Goal: Task Accomplishment & Management: Manage account settings

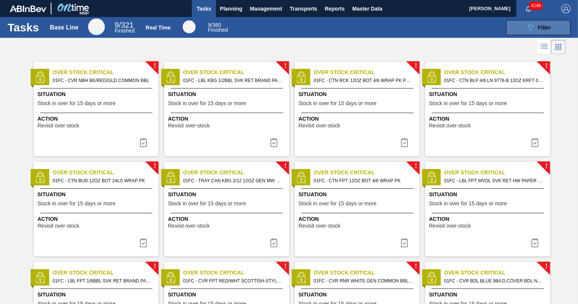
click at [555, 25] on button "089F7B8B-B2A5-4AFE-B5C0-19BA573D28AC Filter" at bounding box center [539, 27] width 64 height 15
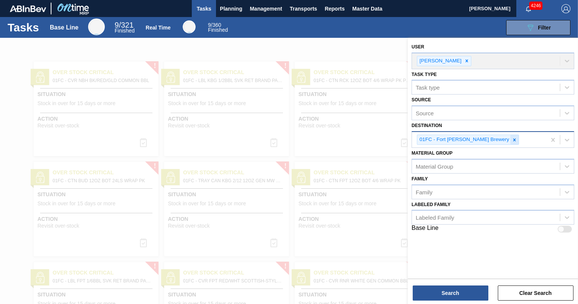
click at [511, 137] on div at bounding box center [515, 139] width 8 height 9
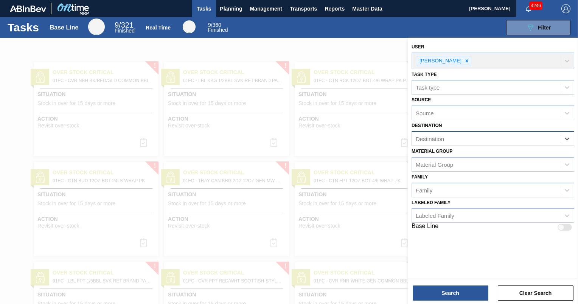
click at [487, 138] on div "Destination" at bounding box center [486, 139] width 148 height 11
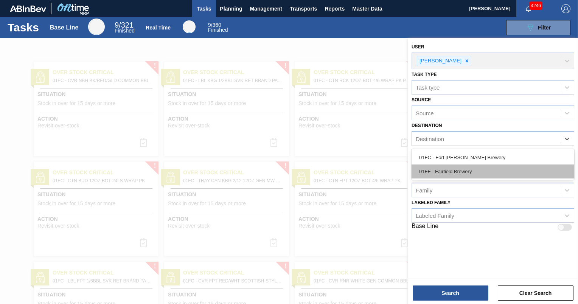
click at [482, 176] on div "01FF - Fairfield Brewery" at bounding box center [493, 172] width 163 height 14
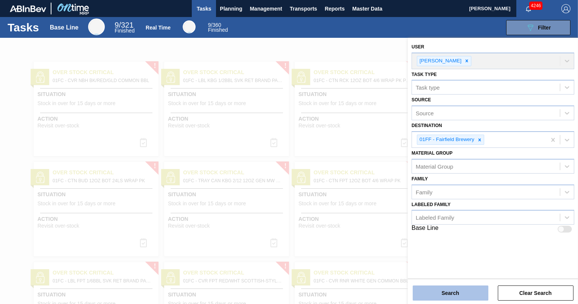
click at [446, 292] on button "Search" at bounding box center [451, 293] width 76 height 15
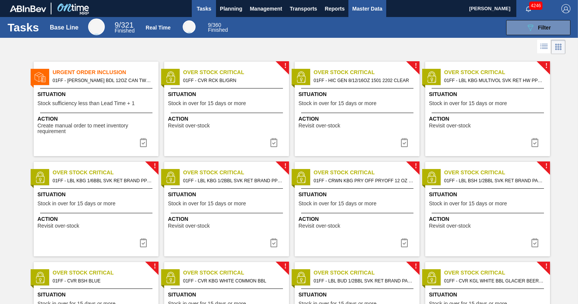
click at [368, 9] on span "Master Data" at bounding box center [367, 8] width 30 height 9
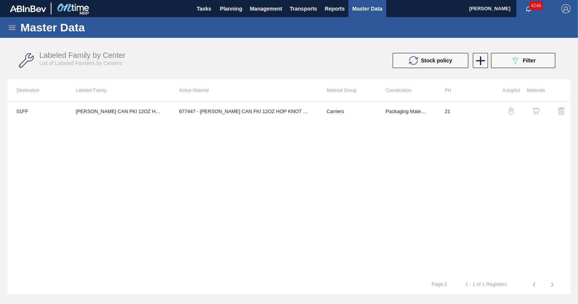
click at [11, 27] on icon at bounding box center [12, 27] width 7 height 5
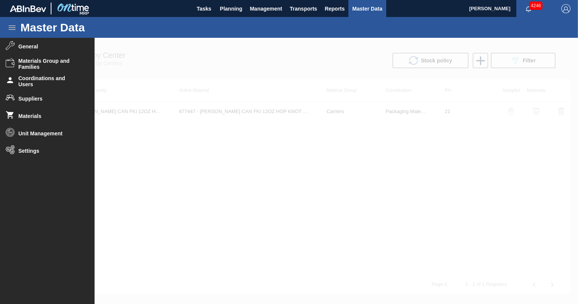
click at [245, 192] on div at bounding box center [289, 171] width 578 height 267
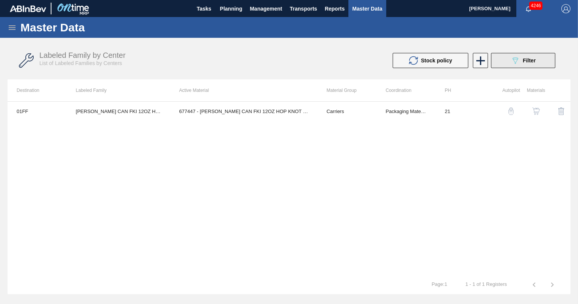
click at [533, 61] on span "Filter" at bounding box center [529, 61] width 13 height 6
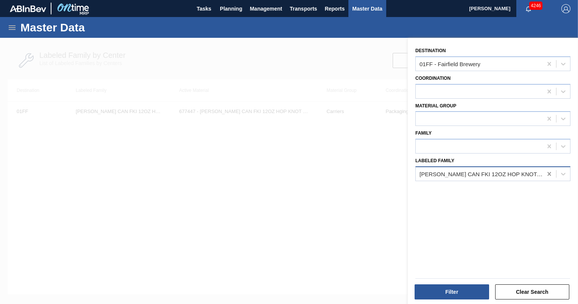
click at [547, 172] on icon at bounding box center [550, 174] width 8 height 8
click at [487, 96] on div at bounding box center [479, 91] width 127 height 11
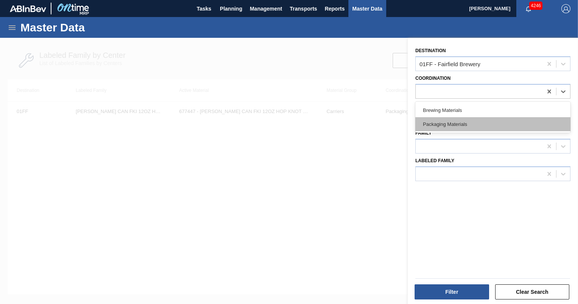
click at [479, 120] on div "Packaging Materials" at bounding box center [493, 124] width 155 height 14
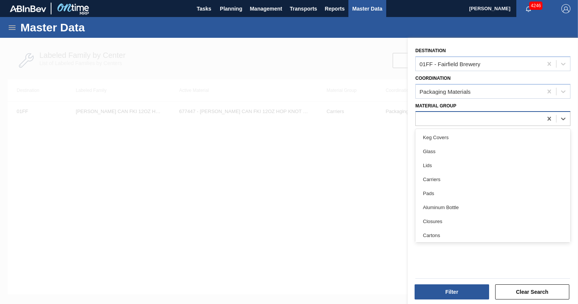
click at [474, 120] on div at bounding box center [479, 119] width 127 height 11
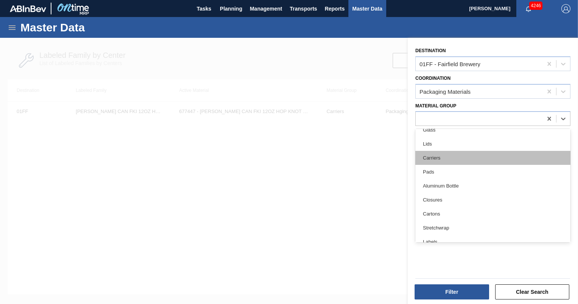
click at [456, 161] on div "Carriers" at bounding box center [493, 158] width 155 height 14
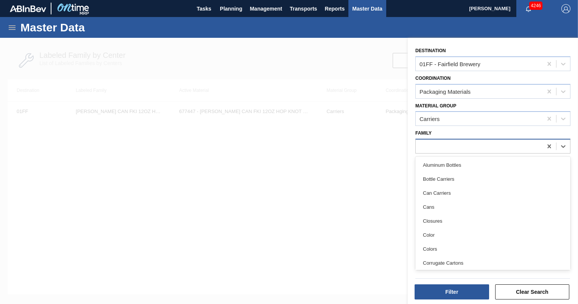
click at [457, 141] on div at bounding box center [479, 146] width 127 height 11
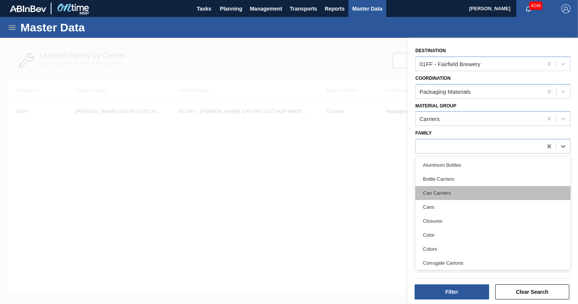
click at [456, 193] on div "Can Carriers" at bounding box center [493, 193] width 155 height 14
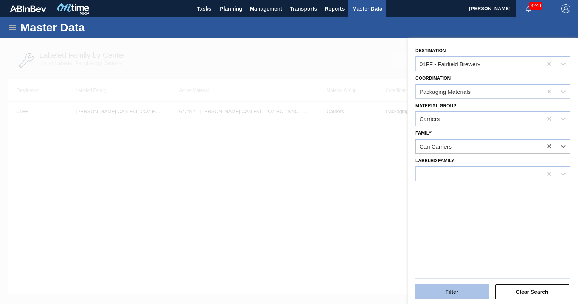
click at [463, 292] on button "Filter" at bounding box center [452, 292] width 75 height 15
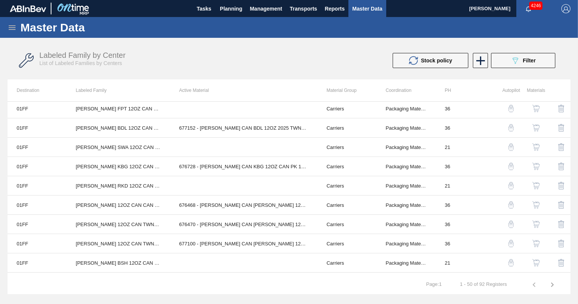
scroll to position [311, 0]
click at [173, 91] on th "Active Material" at bounding box center [244, 91] width 148 height 22
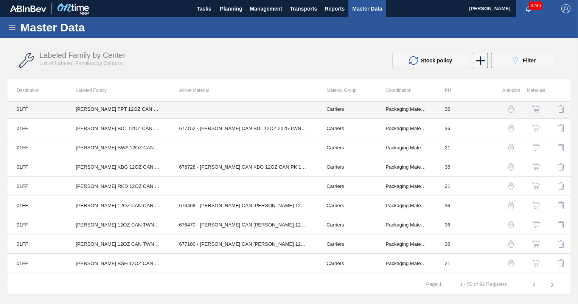
click at [142, 114] on td "[PERSON_NAME] FPT 12OZ CAN CAN PK 15/12 CAN" at bounding box center [118, 109] width 103 height 19
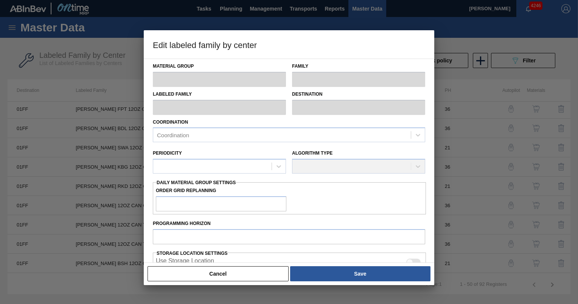
type input "Carriers"
type input "Can Carriers"
type input "[PERSON_NAME] FPT 12OZ CAN CAN PK 15/12 CAN"
type input "01FF - Fairfield Brewery"
type input "36"
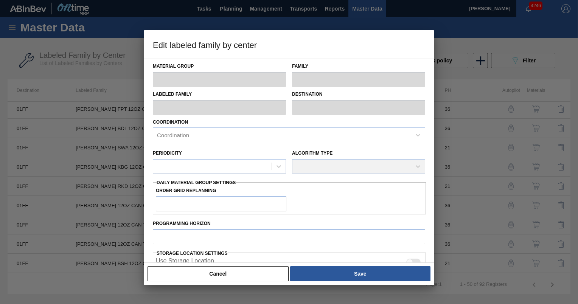
type input "4,000"
type input "23,925"
type input "0"
type input "4,000"
checkbox input "true"
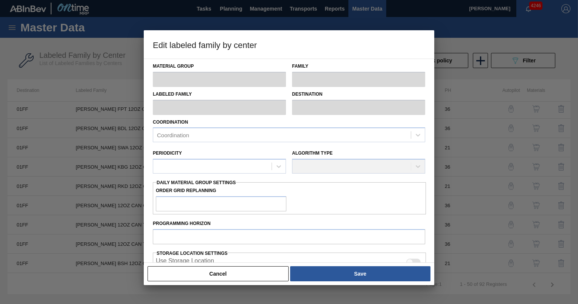
checkbox input "true"
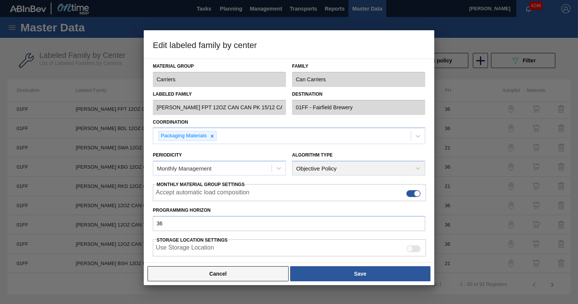
click at [248, 269] on button "Cancel" at bounding box center [218, 274] width 141 height 15
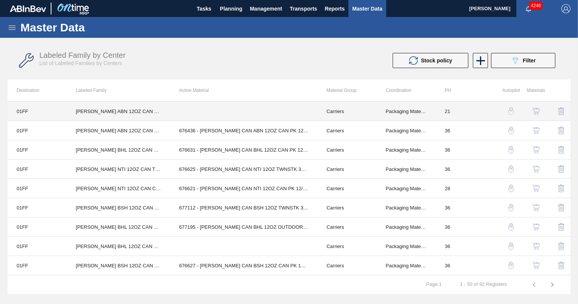
scroll to position [326, 0]
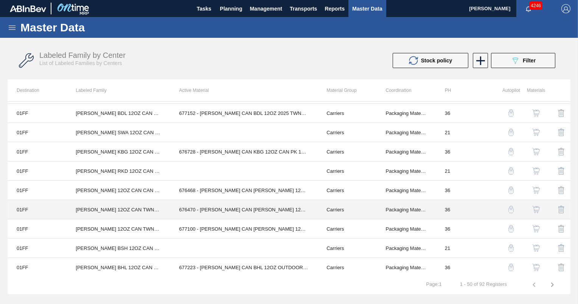
click at [251, 208] on td "676470 - CARR CAN BUD 12OZ TWNSTK 30/12 CAN 0922" at bounding box center [244, 209] width 148 height 19
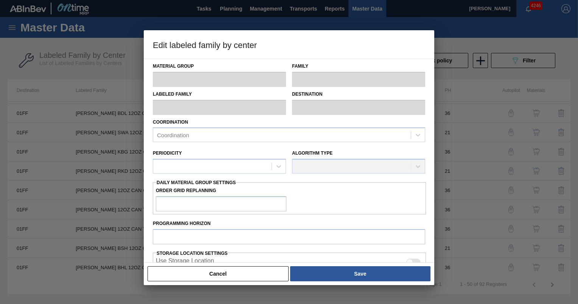
type input "Carriers"
type input "Can Carriers"
type input "[PERSON_NAME] 12OZ CAN TWNSTK 30/12 CAN"
type input "01FF - Fairfield Brewery"
type input "36"
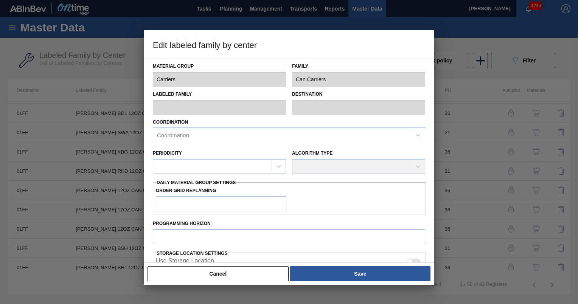
type input "3,200"
type input "136,098"
type input "3"
type input "7,187"
checkbox input "true"
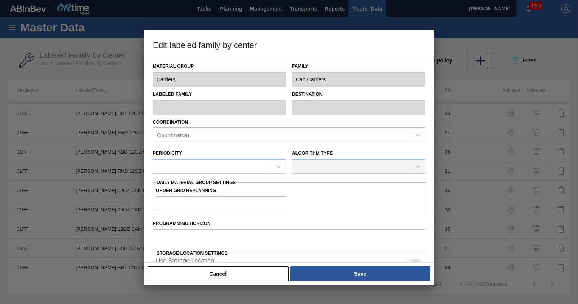
checkbox input "true"
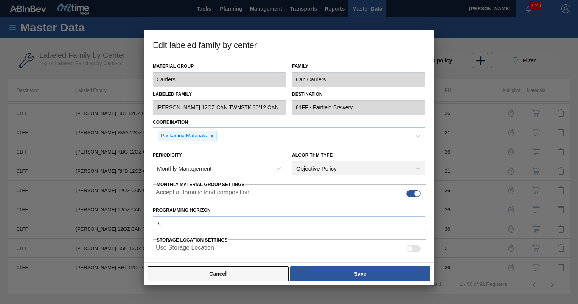
click at [253, 278] on button "Cancel" at bounding box center [218, 274] width 141 height 15
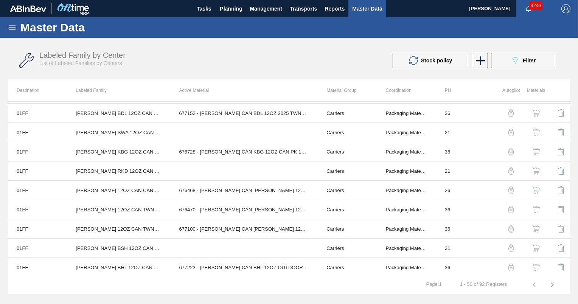
click at [536, 208] on img "button" at bounding box center [537, 210] width 8 height 8
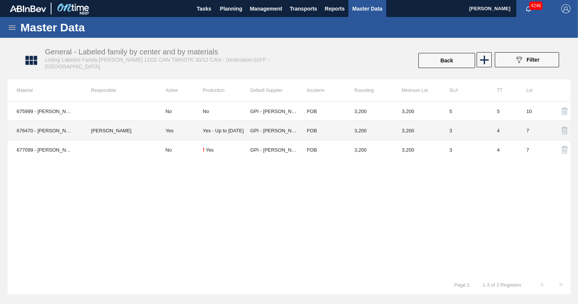
click at [190, 129] on td "Yes" at bounding box center [180, 130] width 46 height 19
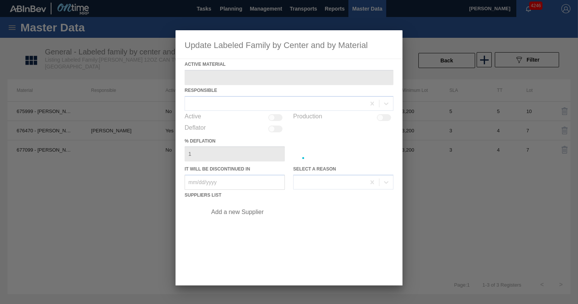
type Material "676470 - CARR CAN BUD 12OZ TWNSTK 30/12 CAN 0922"
checkbox input "true"
type in "10/31/2025"
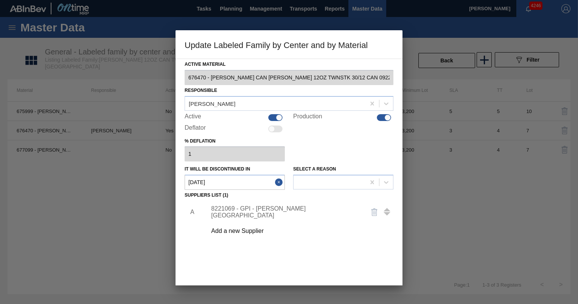
click at [274, 116] on div at bounding box center [275, 117] width 14 height 7
checkbox input "false"
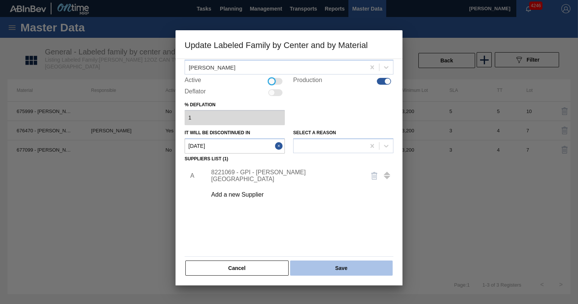
click at [356, 274] on button "Save" at bounding box center [341, 268] width 103 height 15
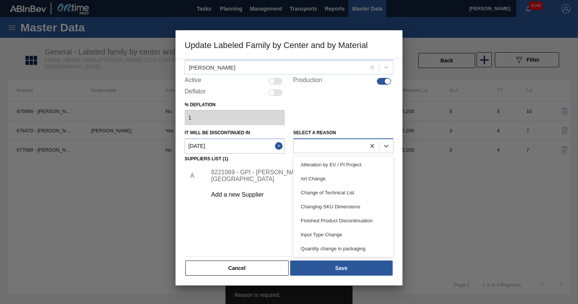
click at [338, 148] on div at bounding box center [330, 146] width 72 height 11
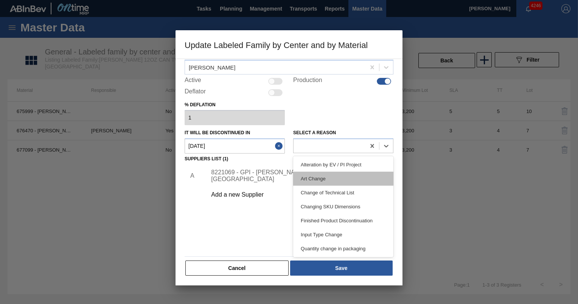
click at [336, 174] on div "Art Change" at bounding box center [343, 179] width 100 height 14
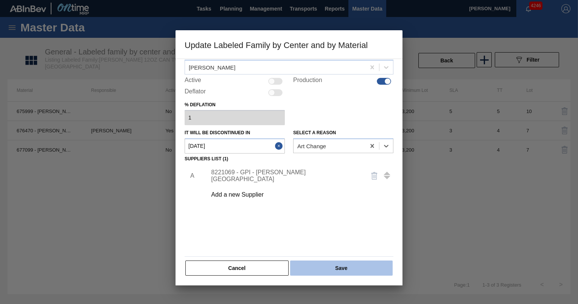
click at [339, 267] on button "Save" at bounding box center [341, 268] width 103 height 15
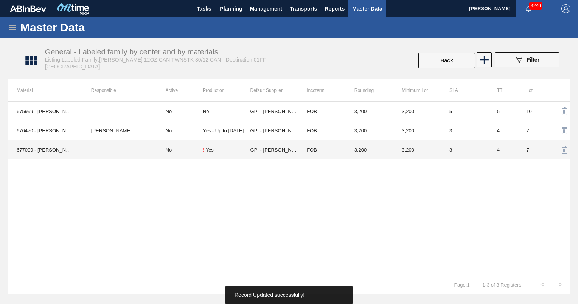
click at [168, 153] on td "No" at bounding box center [180, 149] width 46 height 19
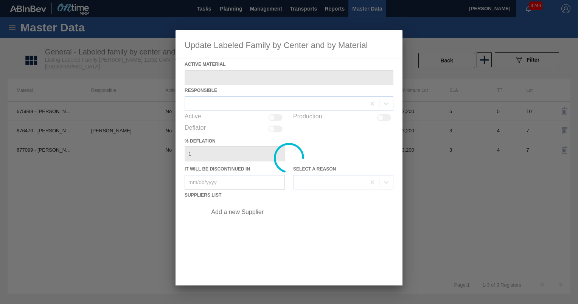
type Material "677099 - [PERSON_NAME] CAN [PERSON_NAME] 12OZ TWNSTK 30/12 CAN 0724"
checkbox input "true"
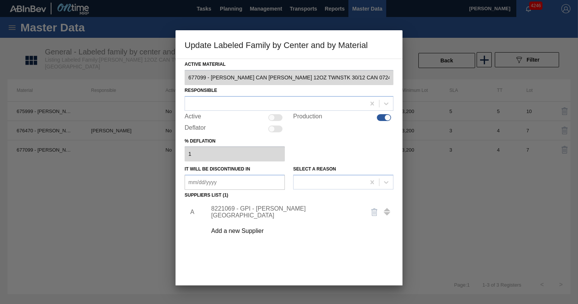
click at [271, 116] on div at bounding box center [272, 117] width 6 height 6
checkbox input "true"
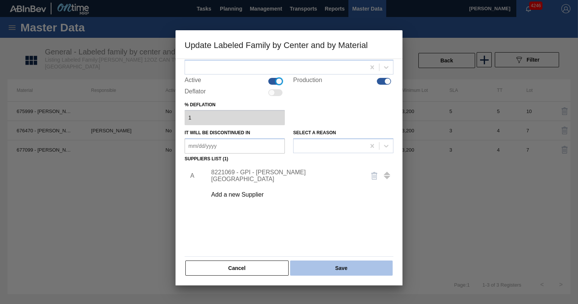
click at [350, 265] on button "Save" at bounding box center [341, 268] width 103 height 15
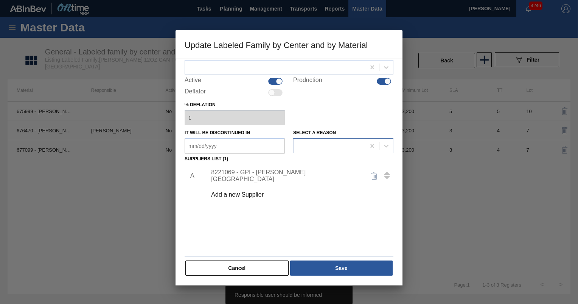
click at [324, 144] on div at bounding box center [330, 146] width 72 height 11
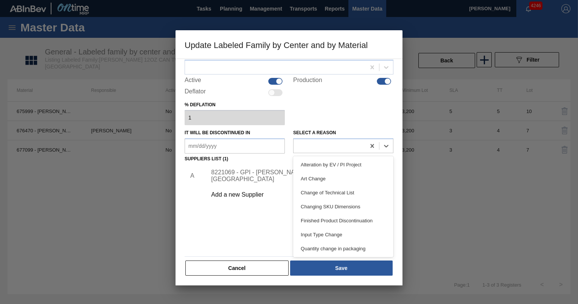
click at [244, 75] on div "Active Material 677099 - CARR CAN BUD 12OZ TWNSTK 30/12 CAN 0724 Responsible Ac…" at bounding box center [289, 150] width 209 height 254
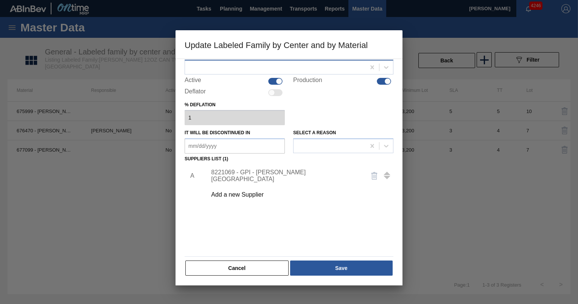
click at [243, 68] on div at bounding box center [275, 67] width 181 height 11
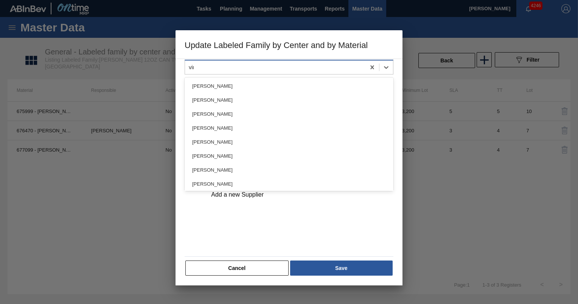
type input "vins"
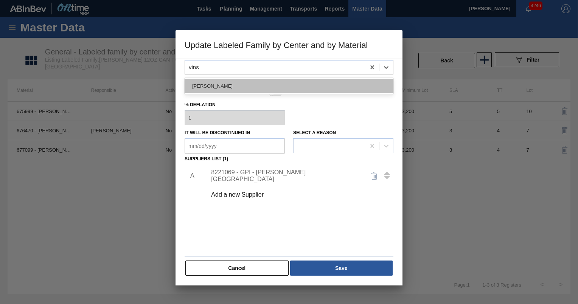
click at [239, 81] on div "[PERSON_NAME]" at bounding box center [289, 86] width 209 height 14
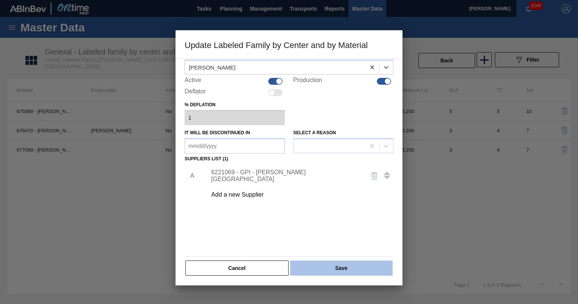
click at [334, 265] on button "Save" at bounding box center [341, 268] width 103 height 15
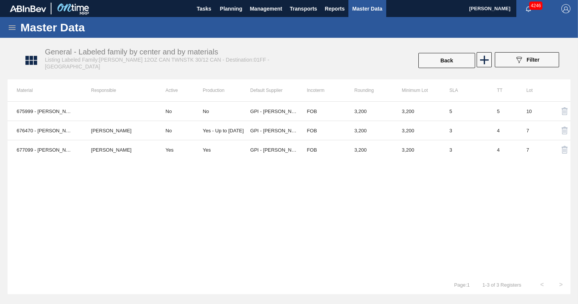
click at [399, 206] on div "675999 - CARR CAN BUD 12OZ TWNSTK 30/12 CAN 0222 No No GPI - W. Monroe FOB 3,20…" at bounding box center [289, 188] width 563 height 174
click at [226, 5] on span "Planning" at bounding box center [231, 8] width 22 height 9
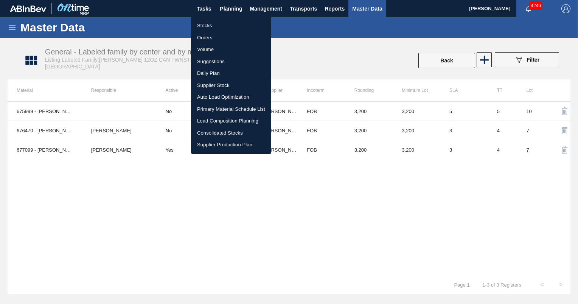
click at [203, 24] on li "Stocks" at bounding box center [231, 26] width 80 height 12
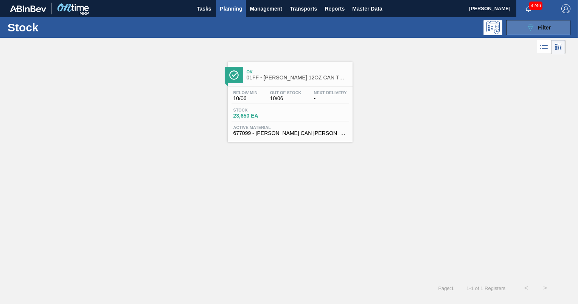
click at [544, 25] on span "Filter" at bounding box center [544, 28] width 13 height 6
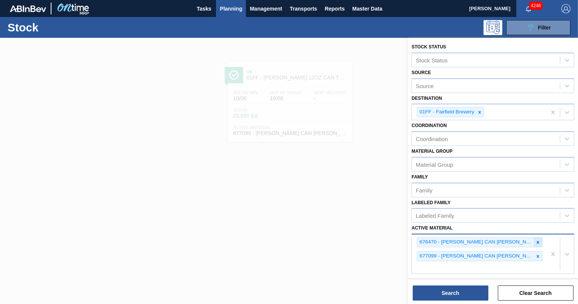
click at [536, 238] on div at bounding box center [538, 242] width 8 height 9
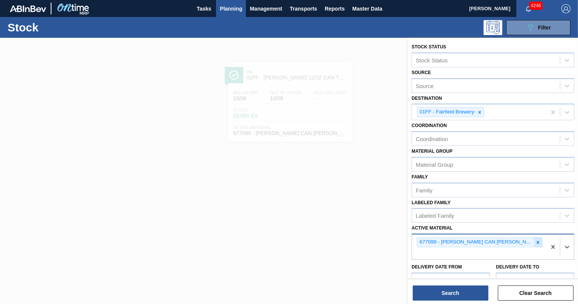
click at [536, 240] on icon at bounding box center [538, 242] width 5 height 5
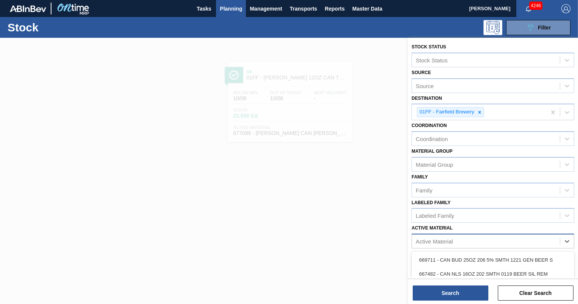
click at [524, 240] on div "Active Material" at bounding box center [486, 241] width 148 height 11
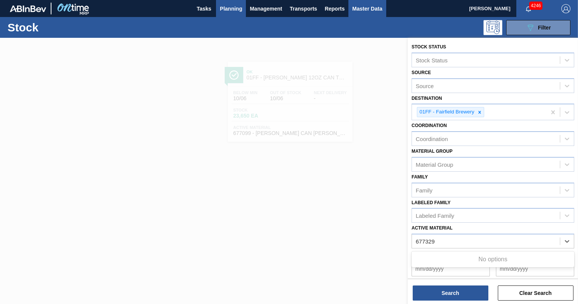
type Material "677329"
click at [359, 11] on span "Master Data" at bounding box center [367, 8] width 30 height 9
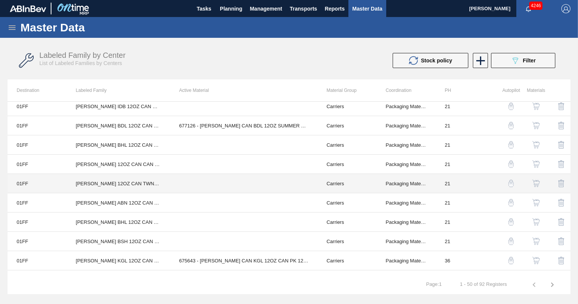
scroll to position [787, 0]
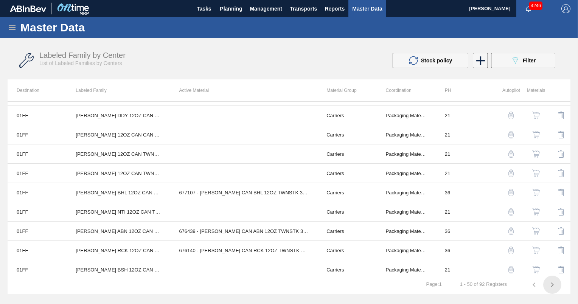
click at [552, 284] on icon "button" at bounding box center [552, 285] width 9 height 9
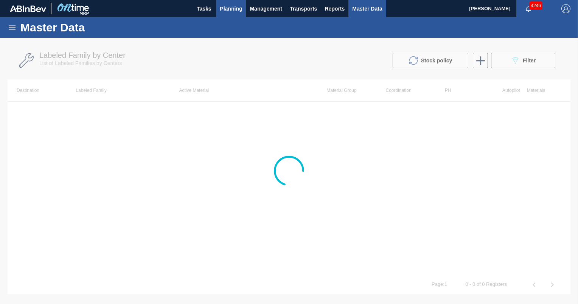
click at [221, 11] on span "Planning" at bounding box center [231, 8] width 22 height 9
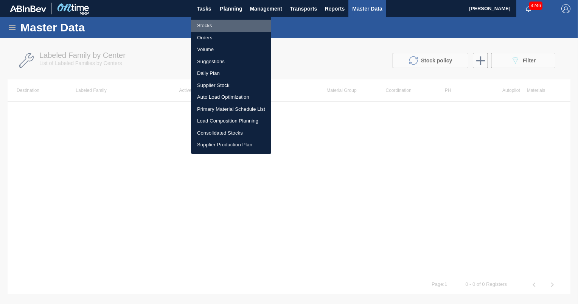
click at [209, 25] on li "Stocks" at bounding box center [231, 26] width 80 height 12
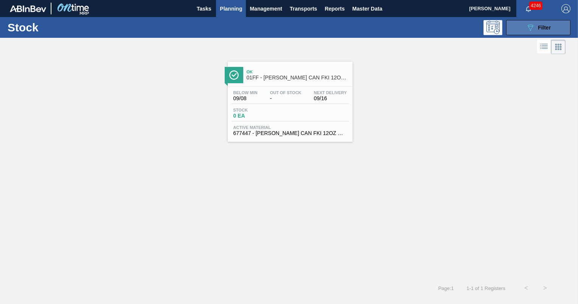
click at [525, 30] on button "089F7B8B-B2A5-4AFE-B5C0-19BA573D28AC Filter" at bounding box center [539, 27] width 64 height 15
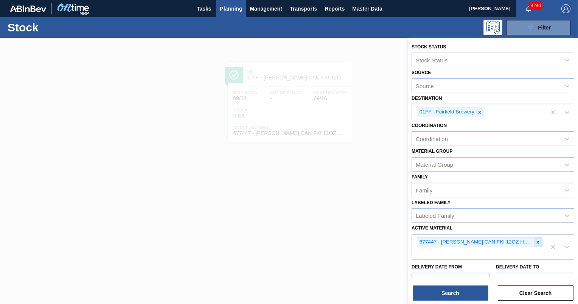
click at [536, 240] on icon at bounding box center [538, 242] width 5 height 5
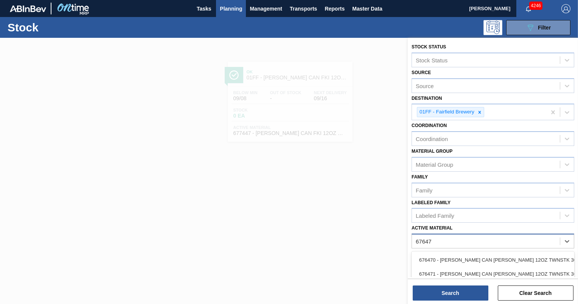
type Material "676470"
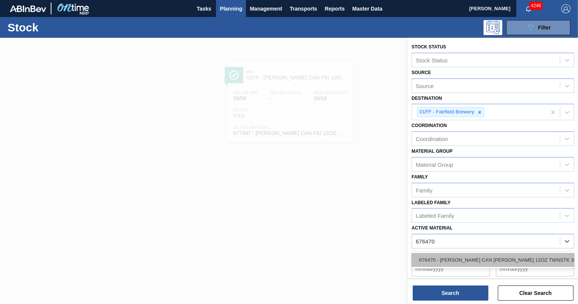
click at [518, 253] on div "676470 - CARR CAN BUD 12OZ TWNSTK 30/12 CAN 0922" at bounding box center [493, 260] width 163 height 14
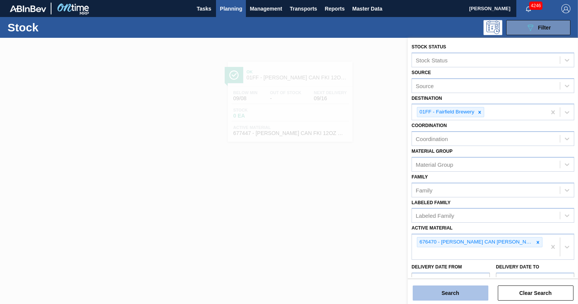
click at [460, 293] on button "Search" at bounding box center [451, 293] width 76 height 15
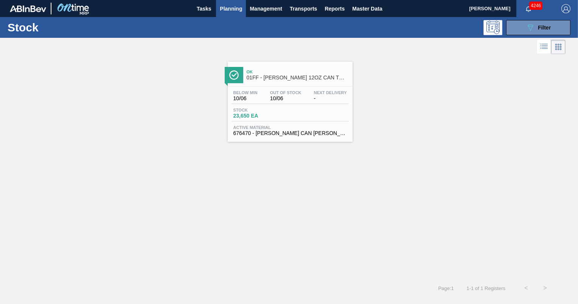
click at [331, 97] on span "-" at bounding box center [330, 99] width 33 height 6
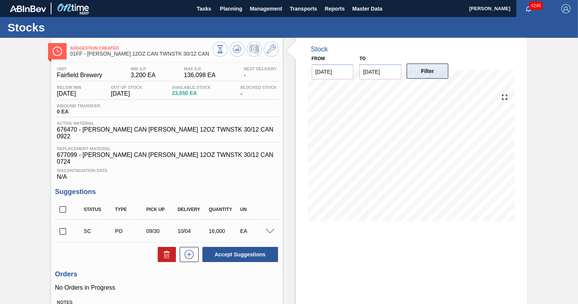
click at [421, 77] on button "Filter" at bounding box center [428, 71] width 42 height 15
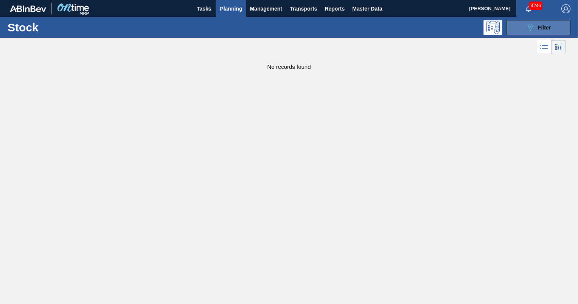
click at [530, 30] on icon "089F7B8B-B2A5-4AFE-B5C0-19BA573D28AC" at bounding box center [530, 27] width 9 height 9
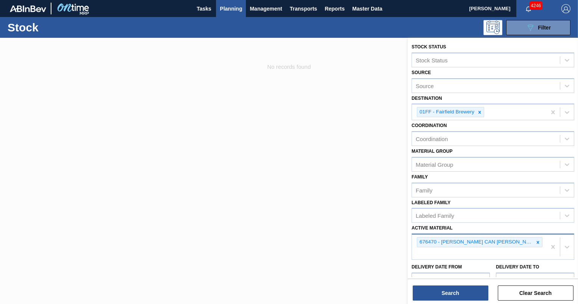
click at [477, 249] on div "676470 - CARR CAN BUD 12OZ TWNSTK 30/12 CAN 0922" at bounding box center [479, 247] width 134 height 25
paste Material "https://mrpontime-us.ab-inbev.com/master-data/general"
type Material "https://mrpontime-us.ab-inbev.com/master-data/general"
type Material "677099"
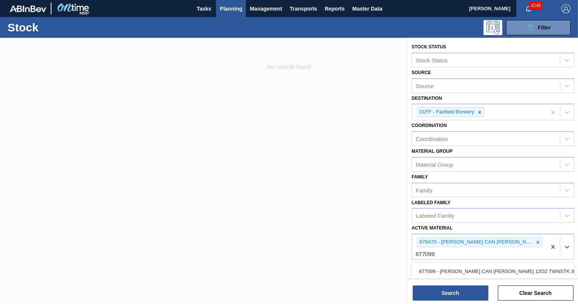
click at [476, 277] on div "677099 - [PERSON_NAME] CAN [PERSON_NAME] 12OZ TWNSTK 30/12 CAN 0724" at bounding box center [493, 271] width 163 height 17
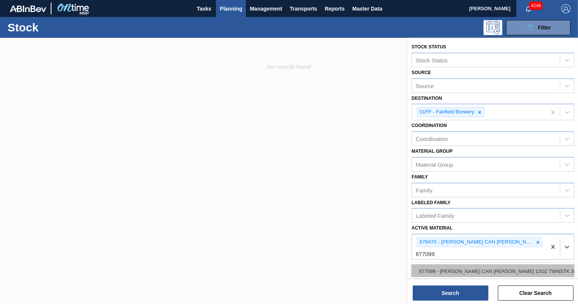
click at [476, 273] on div "677099 - [PERSON_NAME] CAN [PERSON_NAME] 12OZ TWNSTK 30/12 CAN 0724" at bounding box center [493, 272] width 163 height 14
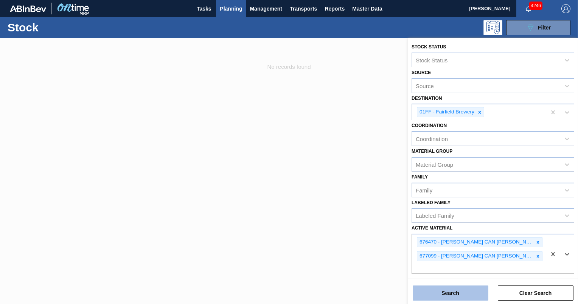
click at [463, 290] on button "Search" at bounding box center [451, 293] width 76 height 15
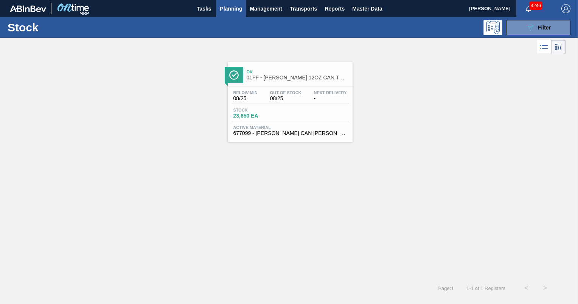
click at [315, 94] on span "Next Delivery" at bounding box center [330, 92] width 33 height 5
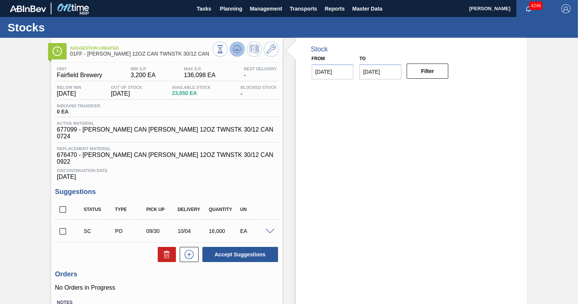
click at [237, 48] on icon at bounding box center [237, 49] width 9 height 9
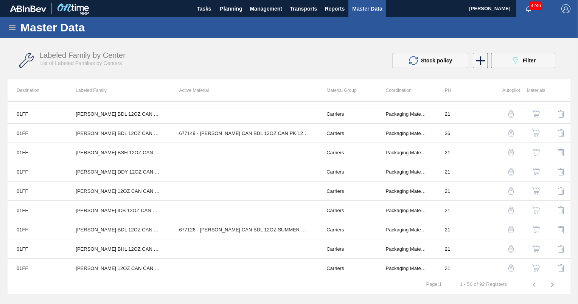
scroll to position [596, 0]
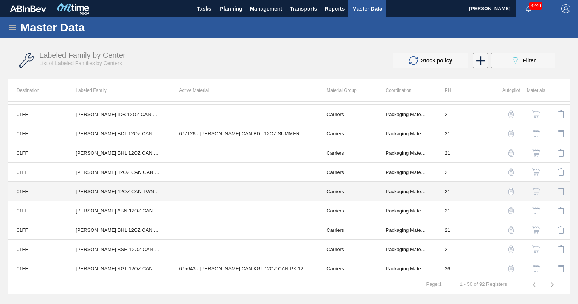
click at [259, 191] on td at bounding box center [244, 191] width 148 height 19
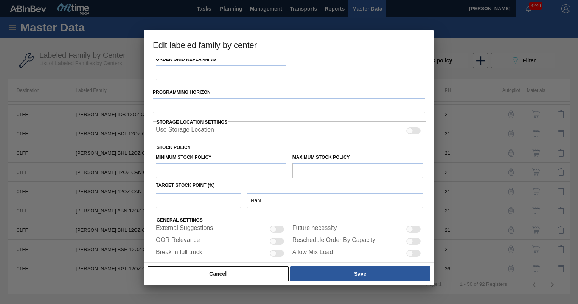
type input "Carriers"
type input "Can Carriers"
type input "[PERSON_NAME] 12OZ CAN TWNSTK 30/12 CAN GOLD SEEDED CAN PROMO"
type input "01FF - Fairfield Brewery"
type input "21"
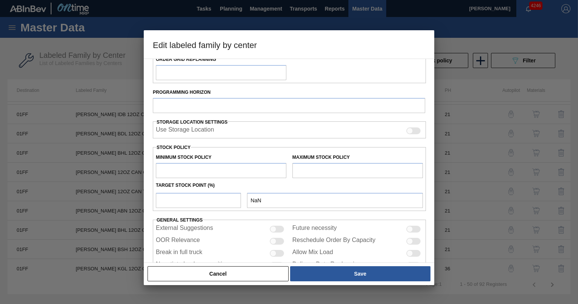
type input "0"
type input "100,000"
type input "0"
checkbox input "true"
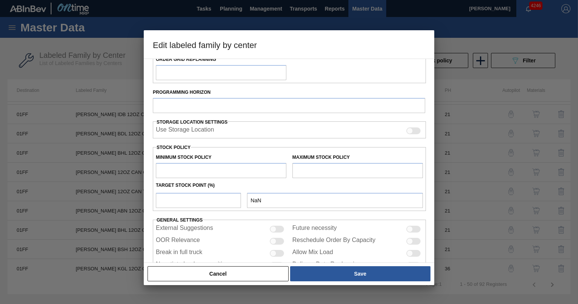
checkbox input "true"
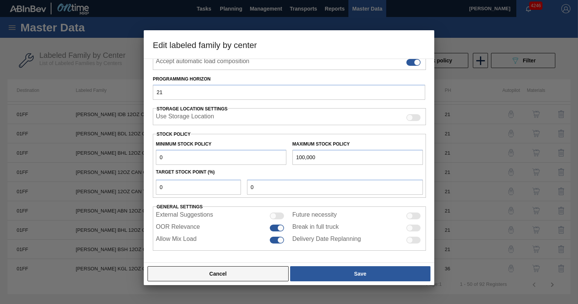
scroll to position [118, 0]
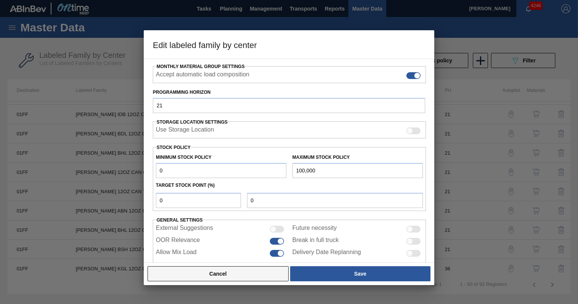
click at [264, 279] on button "Cancel" at bounding box center [218, 274] width 141 height 15
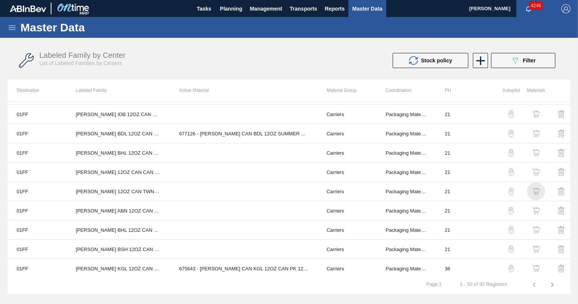
click at [537, 188] on img "button" at bounding box center [537, 192] width 8 height 8
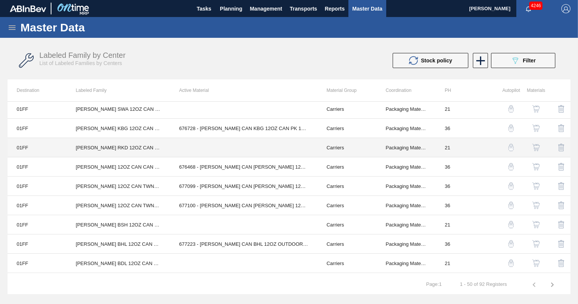
scroll to position [353, 0]
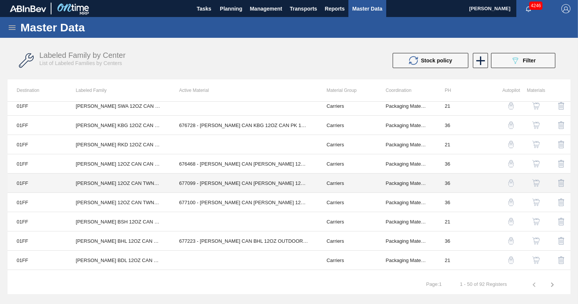
click at [292, 184] on td "677099 - [PERSON_NAME] CAN [PERSON_NAME] 12OZ TWNSTK 30/12 CAN 0724" at bounding box center [244, 183] width 148 height 19
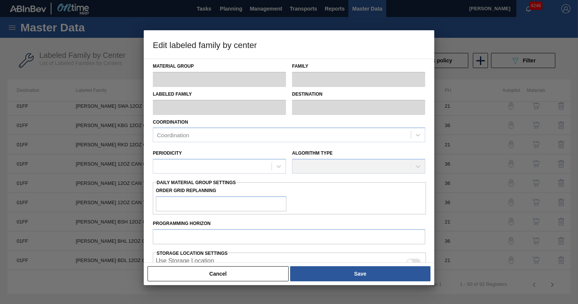
type input "Carriers"
type input "Can Carriers"
type input "CARR BUD 12OZ CAN TWNSTK 30/12 CAN"
type input "01FF - Fairfield Brewery"
type input "36"
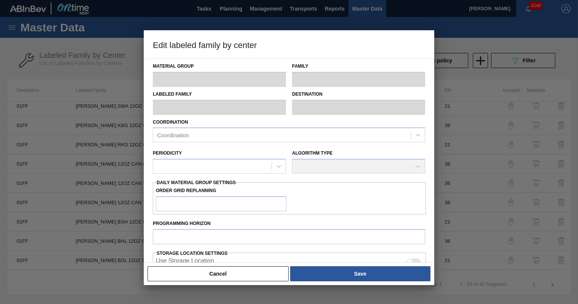
type input "3,200"
type input "136,098"
type input "3"
type input "7,187"
checkbox input "true"
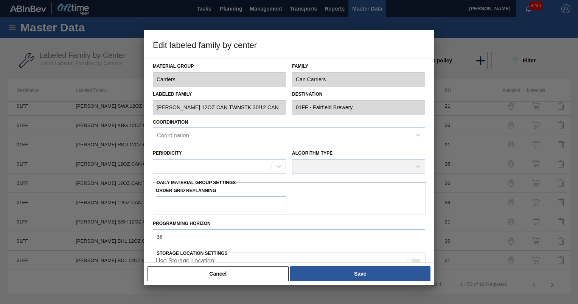
checkbox input "true"
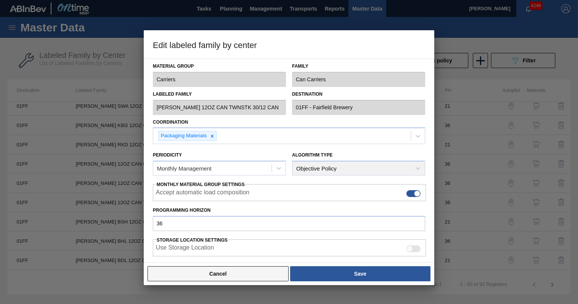
click at [225, 280] on button "Cancel" at bounding box center [218, 274] width 141 height 15
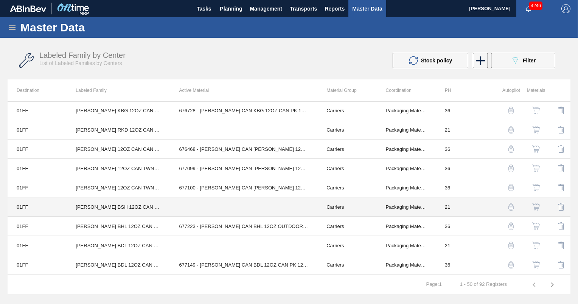
scroll to position [368, 0]
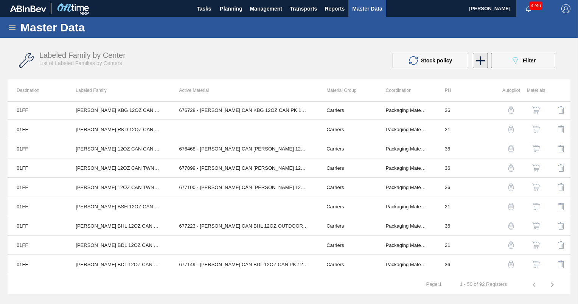
click at [477, 57] on icon at bounding box center [481, 60] width 15 height 15
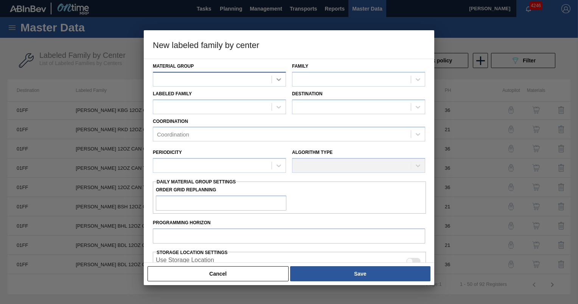
click at [276, 76] on icon at bounding box center [279, 80] width 8 height 8
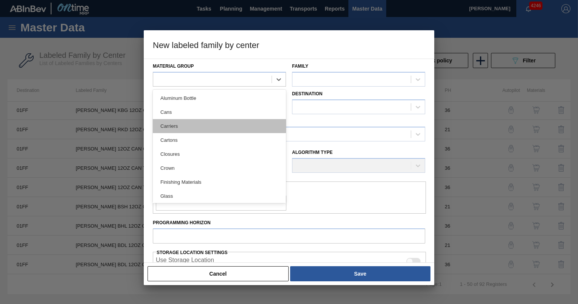
click at [222, 121] on div "Carriers" at bounding box center [219, 126] width 133 height 14
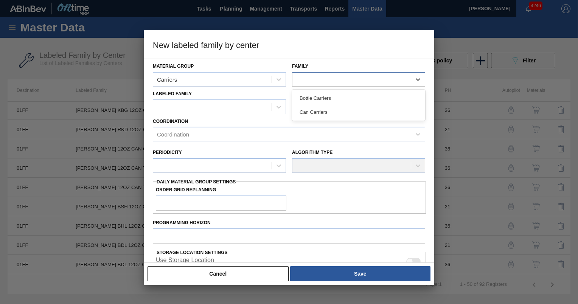
click at [349, 76] on div at bounding box center [352, 79] width 119 height 11
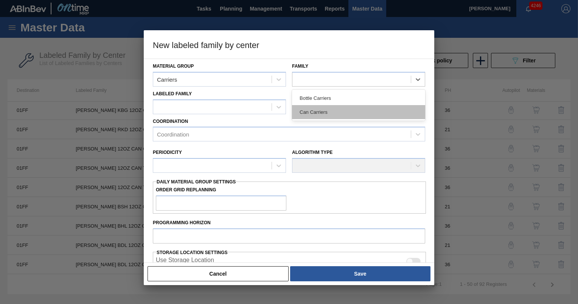
click at [335, 109] on div "Can Carriers" at bounding box center [358, 112] width 133 height 14
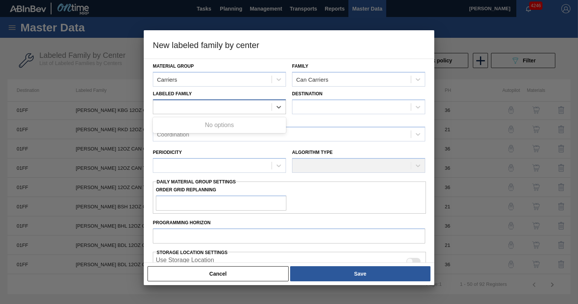
click at [198, 104] on div at bounding box center [212, 106] width 119 height 11
click at [295, 41] on h3 "New labeled family by center" at bounding box center [289, 44] width 291 height 29
click at [248, 95] on div "Labeled Family" at bounding box center [219, 102] width 133 height 26
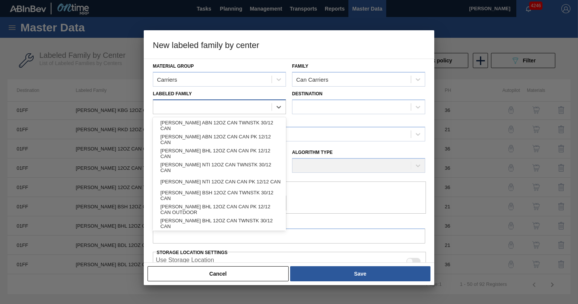
click at [240, 111] on div at bounding box center [212, 106] width 119 height 11
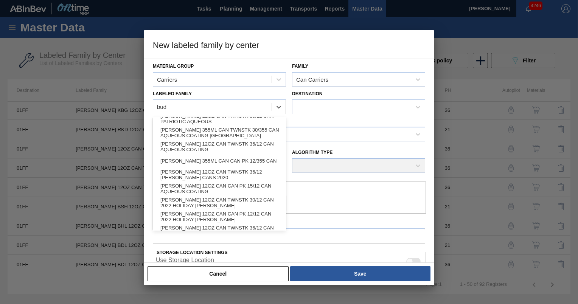
scroll to position [424, 0]
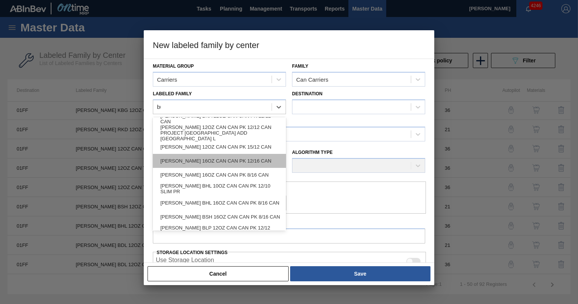
type Family "b"
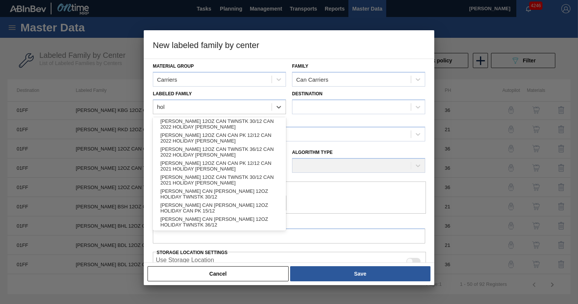
scroll to position [2, 0]
type Family "holiday"
click at [255, 273] on button "Cancel" at bounding box center [218, 274] width 141 height 15
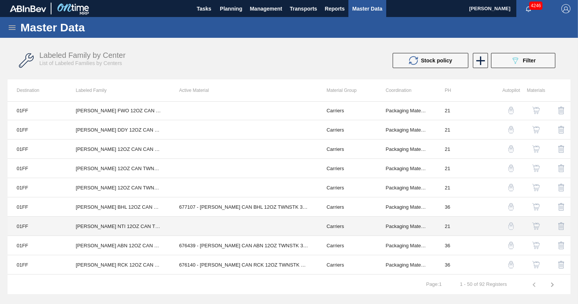
scroll to position [787, 0]
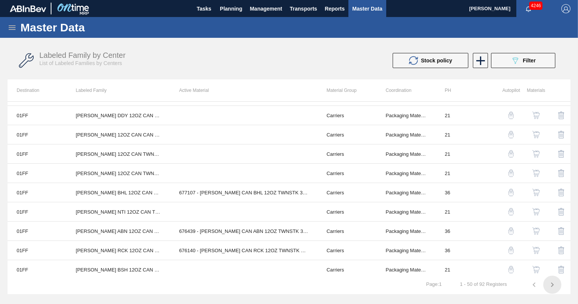
click at [553, 285] on icon "button" at bounding box center [553, 285] width 3 height 5
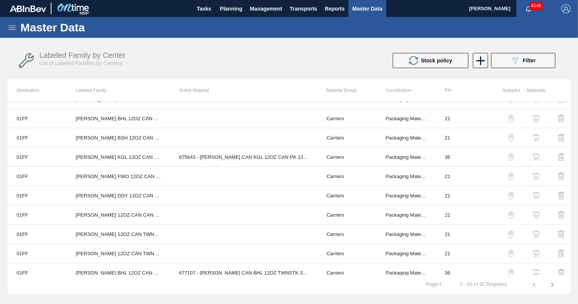
scroll to position [787, 0]
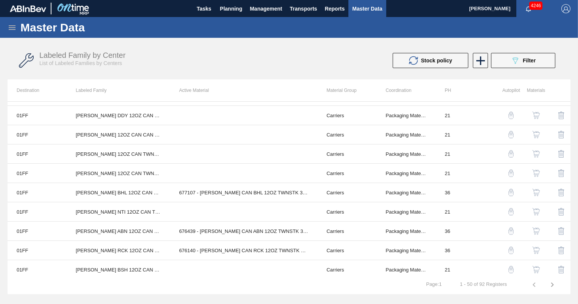
click at [552, 285] on icon "button" at bounding box center [552, 285] width 9 height 9
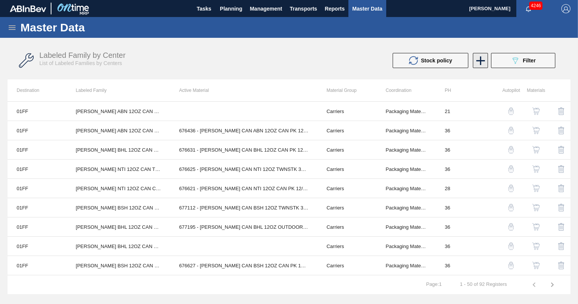
click at [482, 61] on icon at bounding box center [481, 60] width 15 height 15
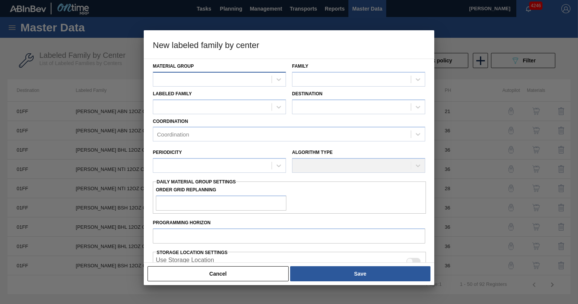
click at [197, 80] on div at bounding box center [212, 79] width 119 height 11
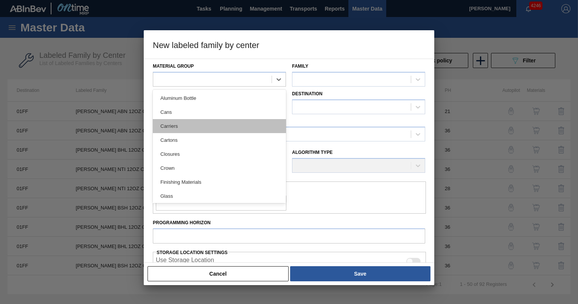
click at [190, 125] on div "Carriers" at bounding box center [219, 126] width 133 height 14
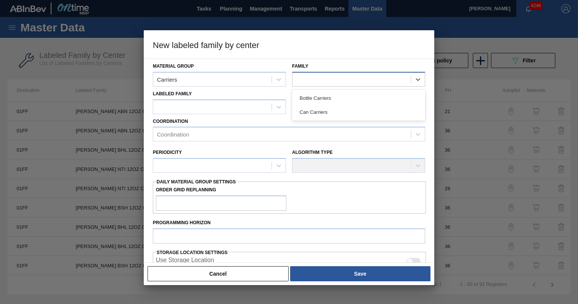
click at [330, 82] on div at bounding box center [352, 79] width 119 height 11
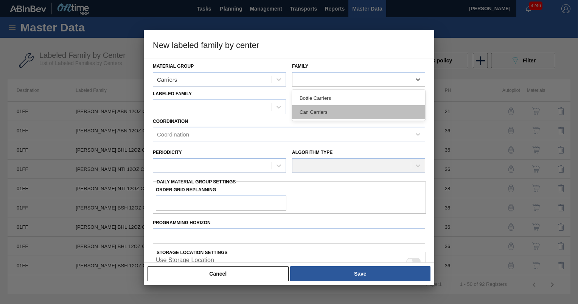
click at [325, 106] on div "Can Carriers" at bounding box center [358, 112] width 133 height 14
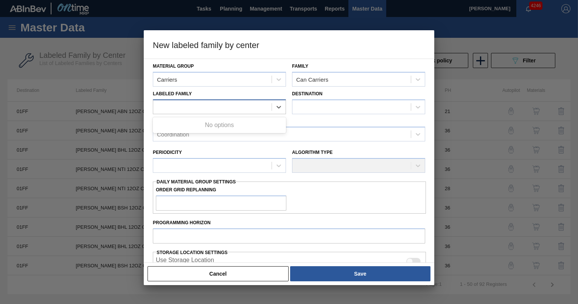
click at [224, 109] on div at bounding box center [212, 106] width 119 height 11
type Family "holiday"
click at [251, 56] on h3 "New labeled family by center" at bounding box center [289, 44] width 291 height 29
click at [220, 106] on div at bounding box center [212, 106] width 119 height 11
type Family "h"
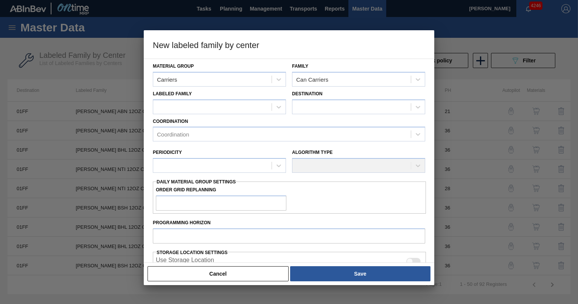
click at [254, 50] on h3 "New labeled family by center" at bounding box center [289, 44] width 291 height 29
click at [309, 108] on div at bounding box center [352, 106] width 119 height 11
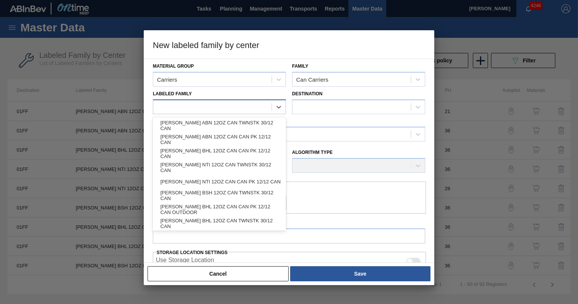
click at [232, 103] on div at bounding box center [212, 106] width 119 height 11
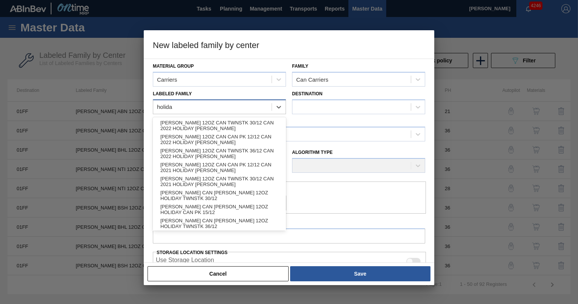
type Family "holiday"
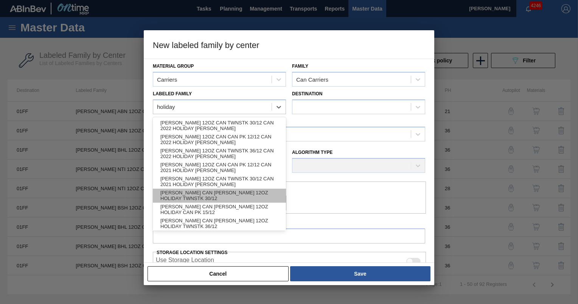
click at [243, 195] on div "CARR CAN BUD 12OZ HOLIDAY TWNSTK 30/12" at bounding box center [219, 196] width 133 height 14
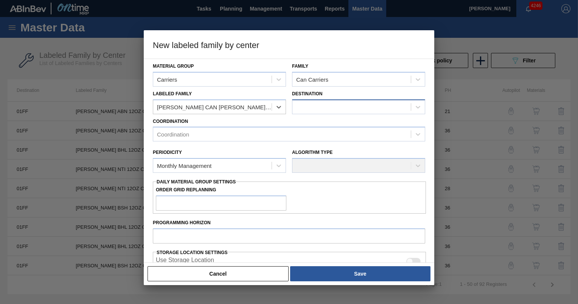
click at [310, 106] on div at bounding box center [352, 106] width 119 height 11
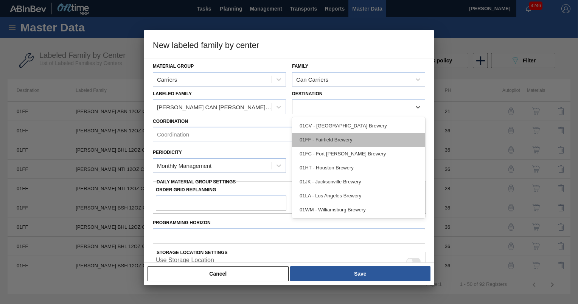
click at [330, 136] on div "01FF - Fairfield Brewery" at bounding box center [358, 140] width 133 height 14
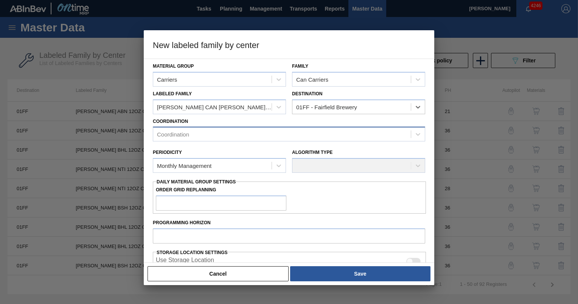
click at [299, 133] on div "Coordination" at bounding box center [282, 134] width 258 height 11
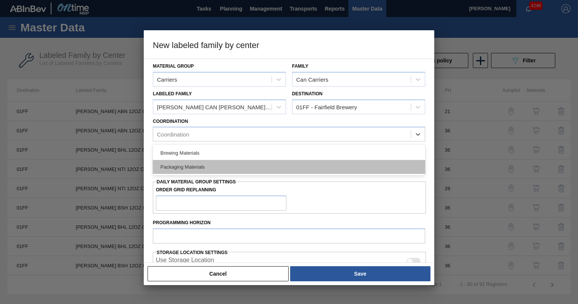
click at [274, 162] on div "Packaging Materials" at bounding box center [289, 167] width 273 height 14
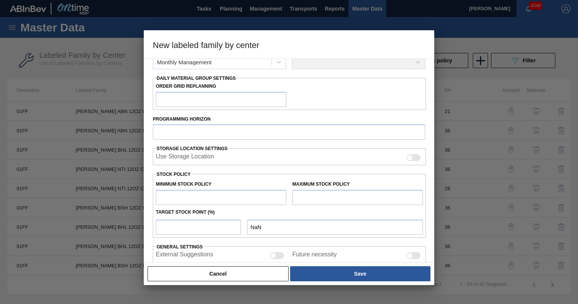
scroll to position [153, 0]
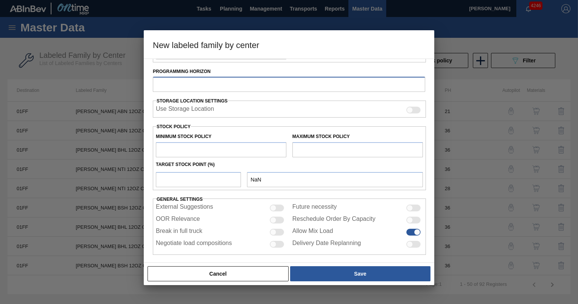
click at [245, 81] on input "Programming Horizon" at bounding box center [289, 84] width 273 height 15
type input "36"
click at [294, 39] on h3 "New labeled family by center" at bounding box center [289, 44] width 291 height 29
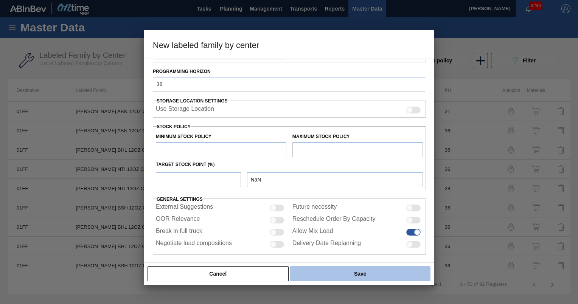
click at [355, 271] on button "Save" at bounding box center [360, 274] width 140 height 15
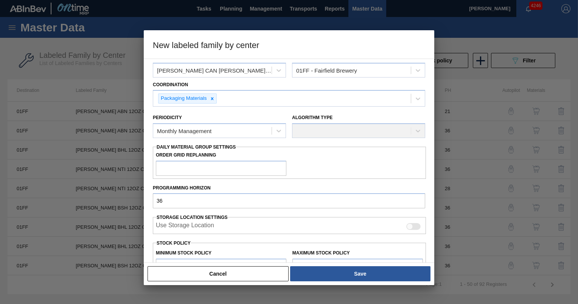
scroll to position [30, 0]
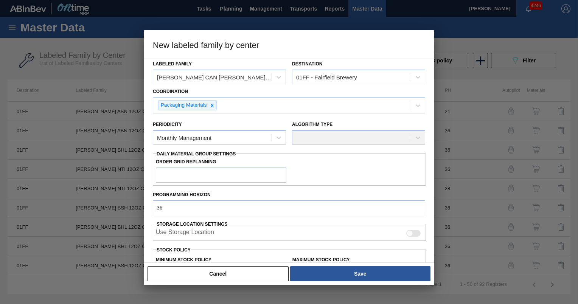
click at [332, 140] on div "Algorithm Type" at bounding box center [358, 132] width 133 height 26
click at [382, 121] on div "Algorithm Type" at bounding box center [358, 132] width 133 height 26
click at [416, 136] on div "Algorithm Type" at bounding box center [358, 132] width 133 height 26
click at [279, 134] on icon at bounding box center [279, 138] width 8 height 8
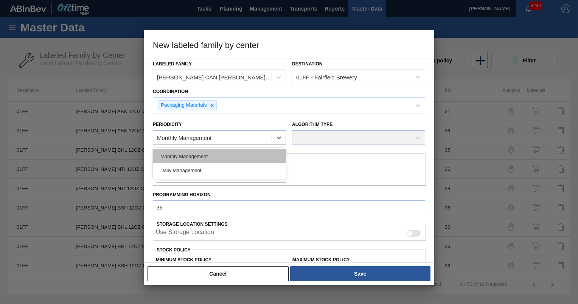
click at [230, 155] on div "Monthly Management" at bounding box center [219, 157] width 133 height 14
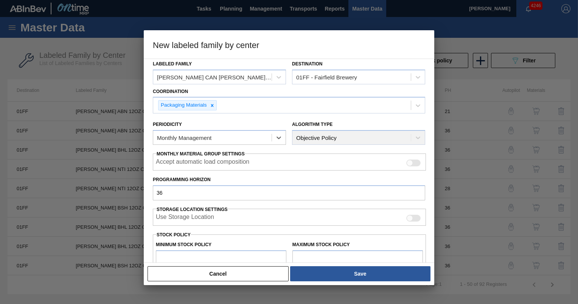
scroll to position [129, 0]
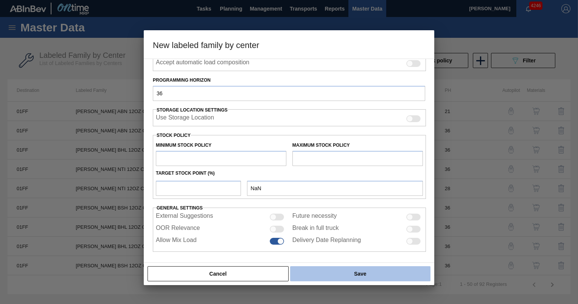
click at [332, 277] on button "Save" at bounding box center [360, 274] width 140 height 15
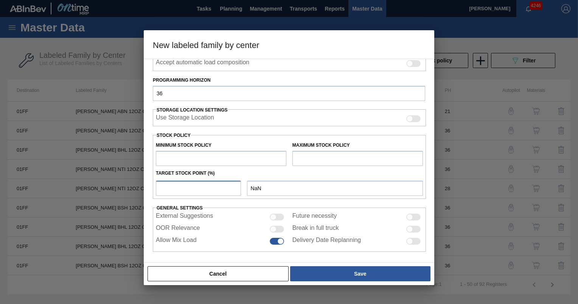
click at [217, 186] on input "number" at bounding box center [198, 188] width 85 height 15
type input "0"
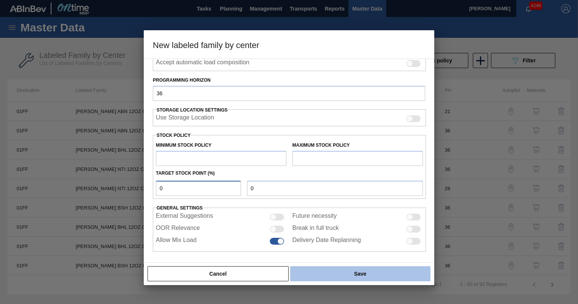
type input "0"
drag, startPoint x: 305, startPoint y: 270, endPoint x: 304, endPoint y: 278, distance: 7.7
drag, startPoint x: 304, startPoint y: 278, endPoint x: 296, endPoint y: 271, distance: 9.9
click at [296, 271] on button "Save" at bounding box center [360, 274] width 140 height 15
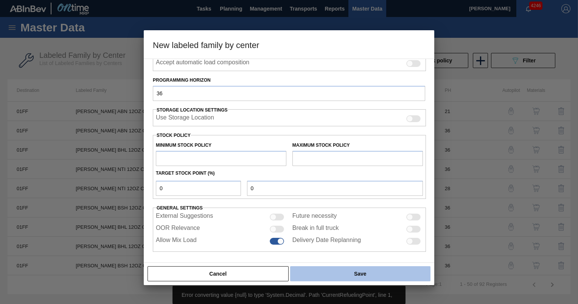
click at [307, 271] on button "Save" at bounding box center [360, 274] width 140 height 15
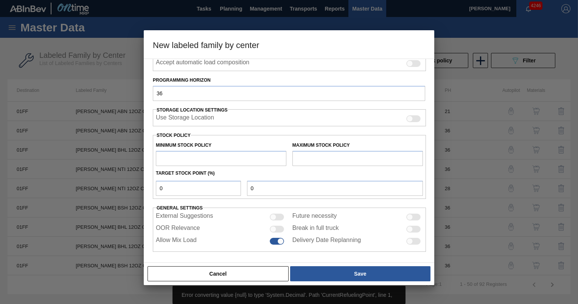
click at [233, 151] on input "text" at bounding box center [221, 158] width 131 height 15
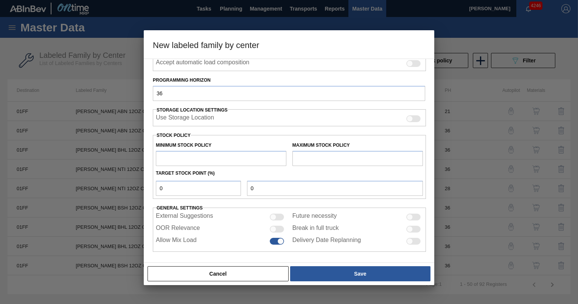
type input "7"
type input "75"
type input "750"
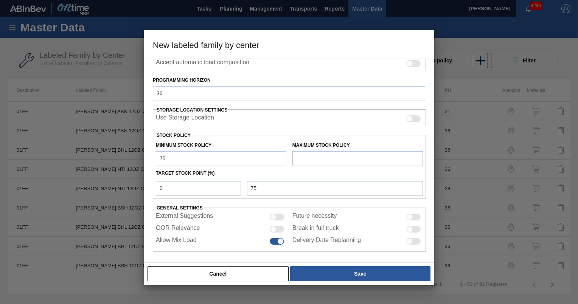
type input "750"
type input "7,500"
type input "75,000"
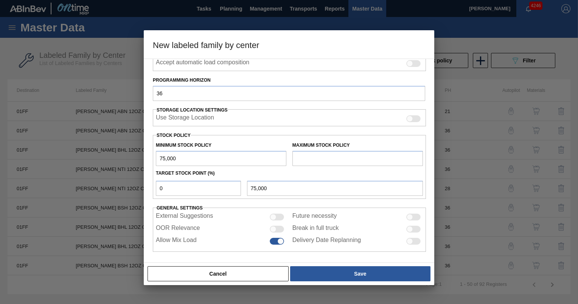
type input "75,000"
type input "0"
drag, startPoint x: 214, startPoint y: 157, endPoint x: 126, endPoint y: 133, distance: 90.4
click at [126, 133] on div "New labeled family by center Material Group Carriers Family Can Carriers Labele…" at bounding box center [289, 152] width 578 height 304
type input "0"
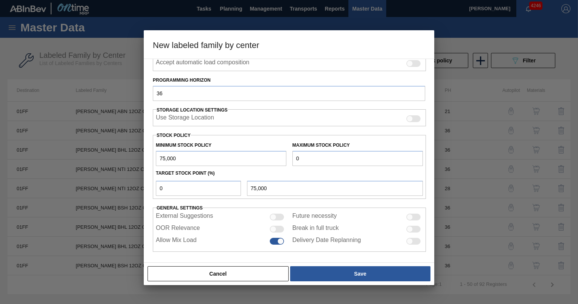
type input "0"
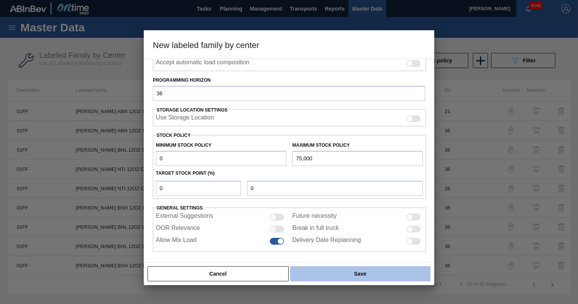
type input "75,000"
click at [323, 273] on button "Save" at bounding box center [360, 274] width 140 height 15
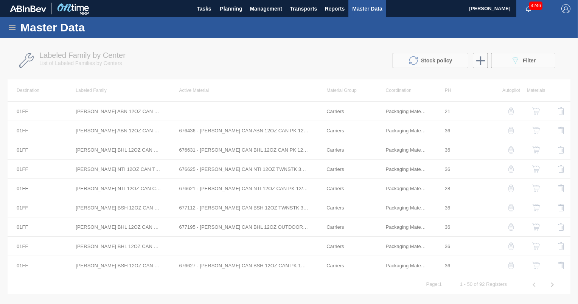
click at [264, 82] on div at bounding box center [289, 171] width 578 height 267
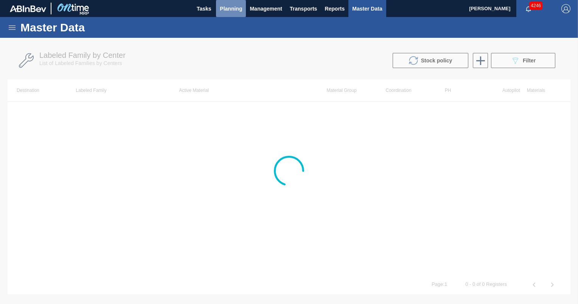
click at [230, 11] on span "Planning" at bounding box center [231, 8] width 22 height 9
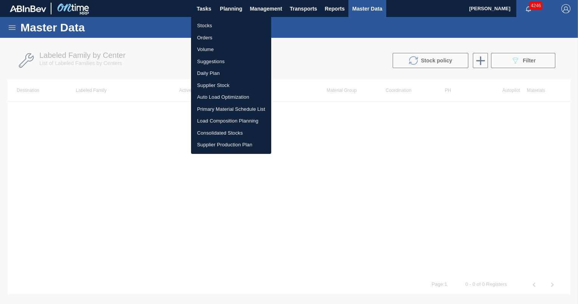
click at [213, 25] on li "Stocks" at bounding box center [231, 26] width 80 height 12
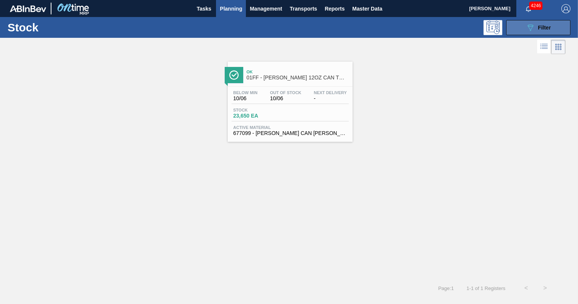
click at [533, 27] on icon at bounding box center [531, 28] width 6 height 6
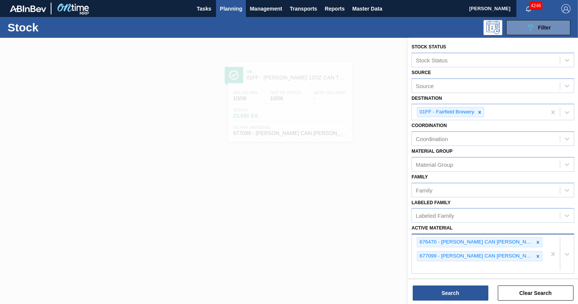
click at [479, 268] on div "676470 - [PERSON_NAME] CAN [PERSON_NAME] 12OZ TWNSTK 30/12 CAN 0922 677099 - [P…" at bounding box center [479, 254] width 134 height 39
type Material "677239"
click at [479, 268] on div "676470 - [PERSON_NAME] CAN [PERSON_NAME] 12OZ TWNSTK 30/12 CAN 0922 677099 - [P…" at bounding box center [479, 254] width 134 height 39
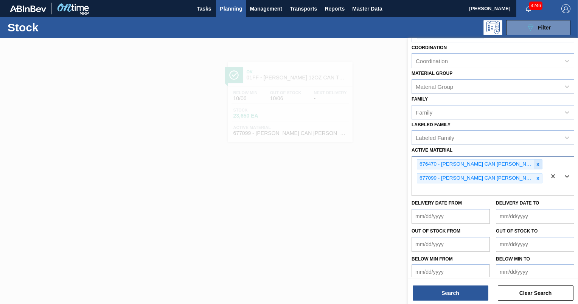
click at [539, 163] on icon at bounding box center [538, 164] width 5 height 5
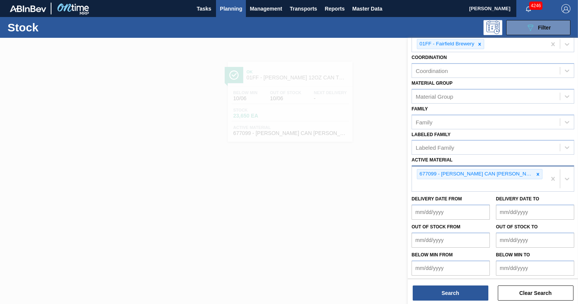
drag, startPoint x: 539, startPoint y: 163, endPoint x: 538, endPoint y: 171, distance: 7.7
click at [538, 172] on icon at bounding box center [538, 174] width 5 height 5
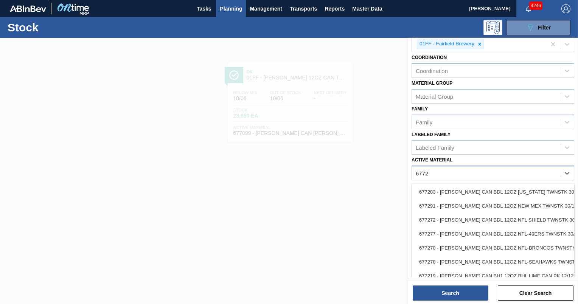
type Material "67723"
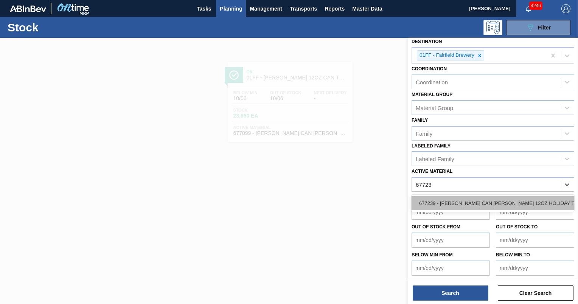
click at [508, 200] on div "677239 - [PERSON_NAME] CAN [PERSON_NAME] 12OZ HOLIDAY TWNSTK 30/12 C" at bounding box center [493, 203] width 163 height 14
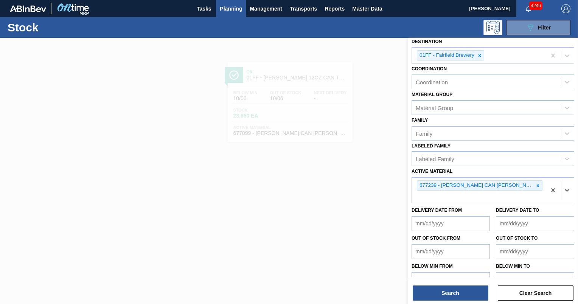
scroll to position [68, 0]
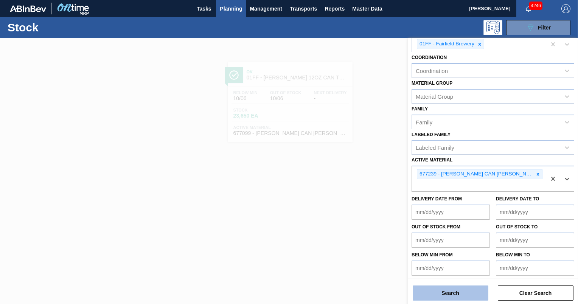
click at [459, 295] on button "Search" at bounding box center [451, 293] width 76 height 15
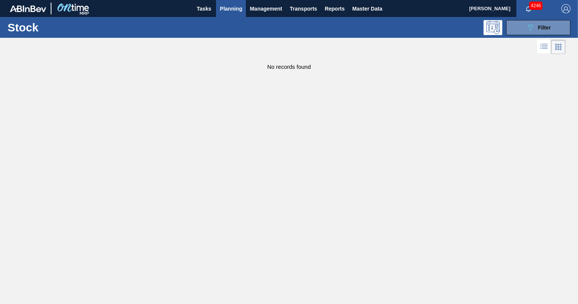
click at [418, 177] on main "Tasks Planning Management Transports Reports Master Data [PERSON_NAME] 4246 Mar…" at bounding box center [289, 152] width 578 height 304
click at [533, 33] on button "089F7B8B-B2A5-4AFE-B5C0-19BA573D28AC Filter" at bounding box center [539, 27] width 64 height 15
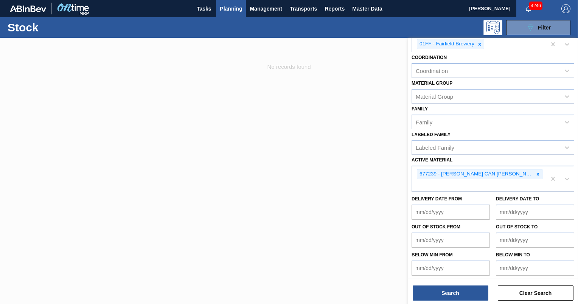
scroll to position [0, 0]
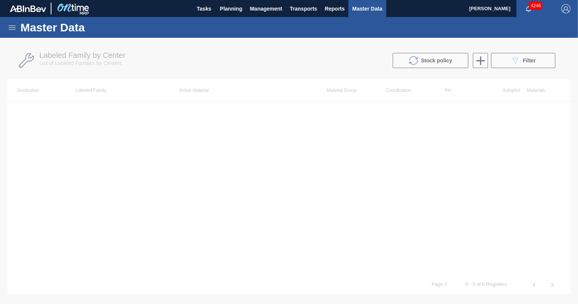
click at [365, 6] on span "Master Data" at bounding box center [367, 8] width 30 height 9
click at [36, 27] on h1 "Master Data" at bounding box center [87, 27] width 134 height 9
click at [194, 14] on button "Tasks" at bounding box center [204, 8] width 24 height 17
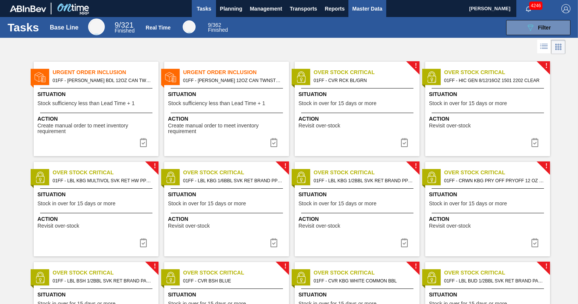
click at [373, 8] on span "Master Data" at bounding box center [367, 8] width 30 height 9
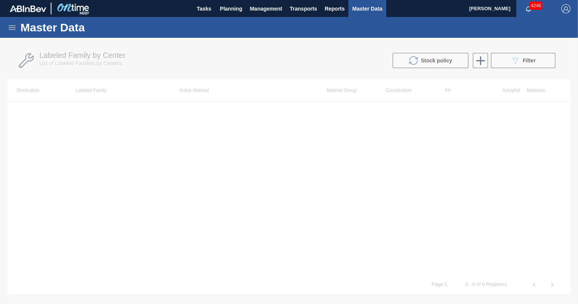
click at [9, 30] on icon at bounding box center [12, 27] width 9 height 9
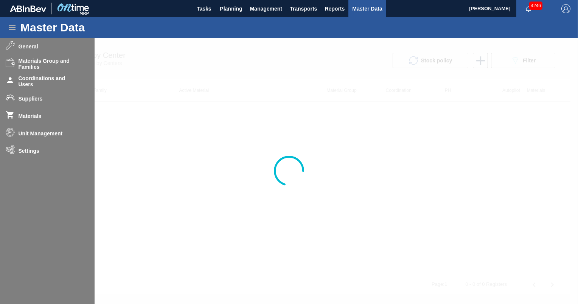
click at [26, 46] on div at bounding box center [289, 171] width 578 height 267
click at [214, 121] on div at bounding box center [289, 171] width 578 height 267
click at [286, 165] on icon at bounding box center [289, 171] width 30 height 30
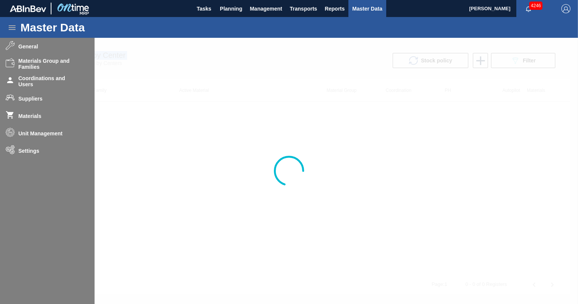
click at [286, 165] on icon at bounding box center [289, 171] width 30 height 30
drag, startPoint x: 286, startPoint y: 165, endPoint x: 379, endPoint y: 127, distance: 100.1
click at [379, 127] on div at bounding box center [289, 171] width 578 height 267
click at [29, 119] on div at bounding box center [289, 171] width 578 height 267
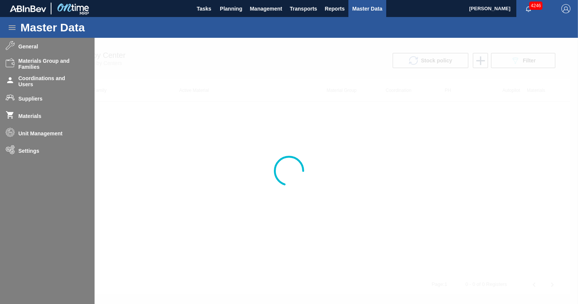
click at [29, 119] on div at bounding box center [289, 171] width 578 height 267
click at [227, 108] on div at bounding box center [289, 171] width 578 height 267
